Goal: Task Accomplishment & Management: Manage account settings

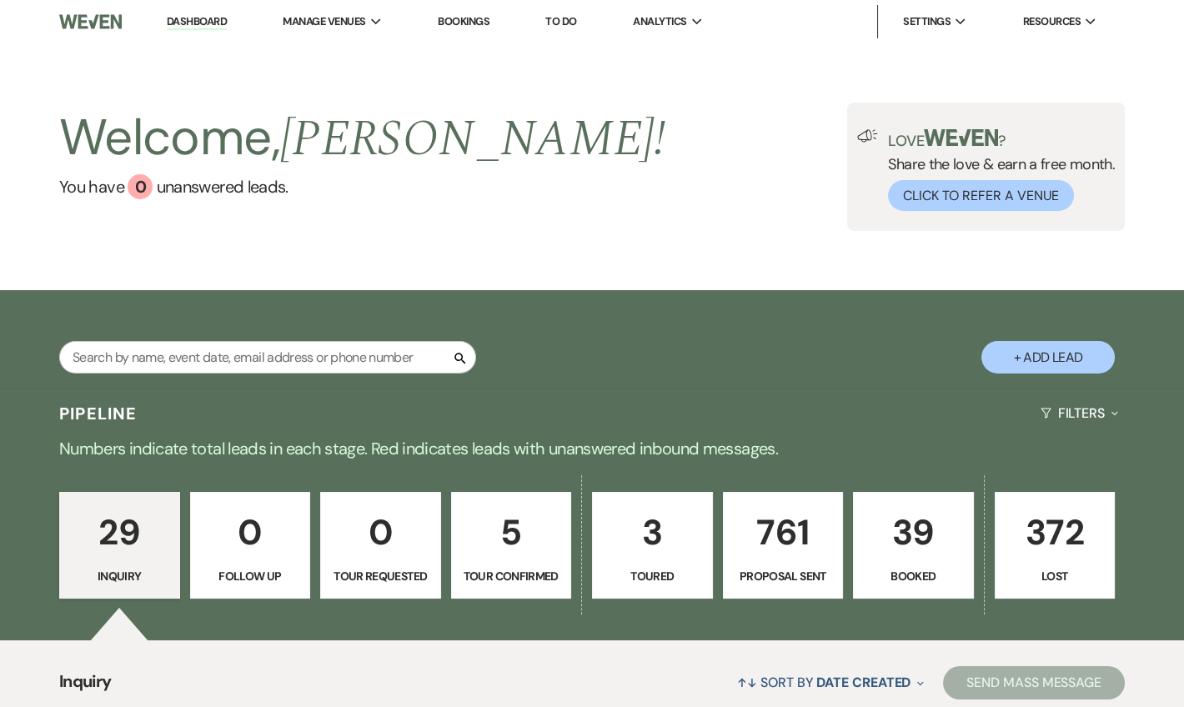
click at [199, 22] on link "Dashboard" at bounding box center [197, 22] width 60 height 16
drag, startPoint x: 205, startPoint y: 27, endPoint x: 222, endPoint y: 28, distance: 16.7
click at [205, 25] on link "Dashboard" at bounding box center [197, 22] width 60 height 16
